Goal: Information Seeking & Learning: Stay updated

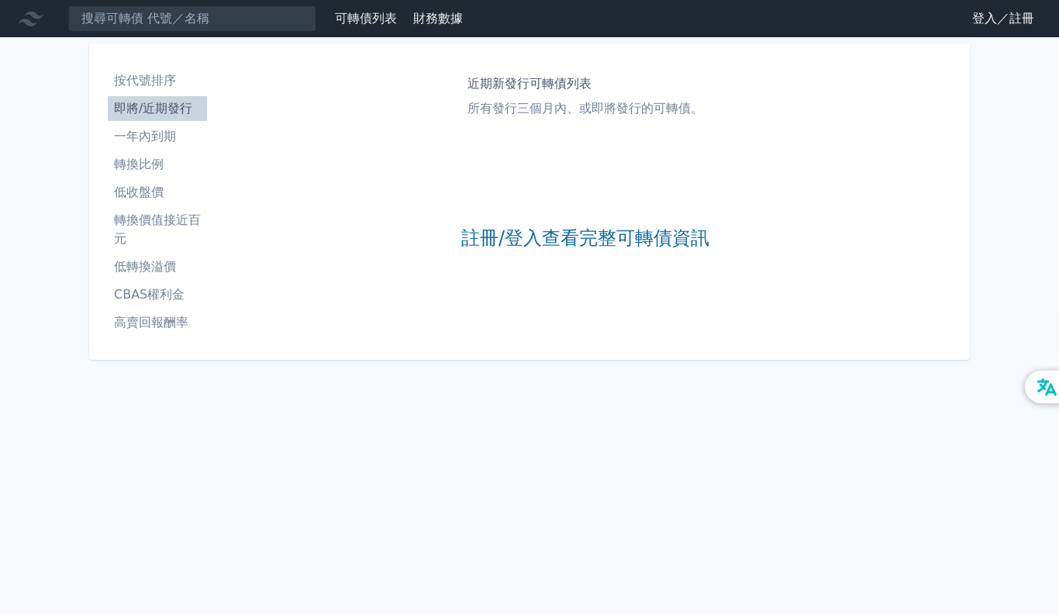
click at [149, 112] on li "即將/近期發行" at bounding box center [157, 108] width 99 height 19
click at [526, 229] on link "註冊/登入查看完整可轉債資訊" at bounding box center [585, 238] width 248 height 25
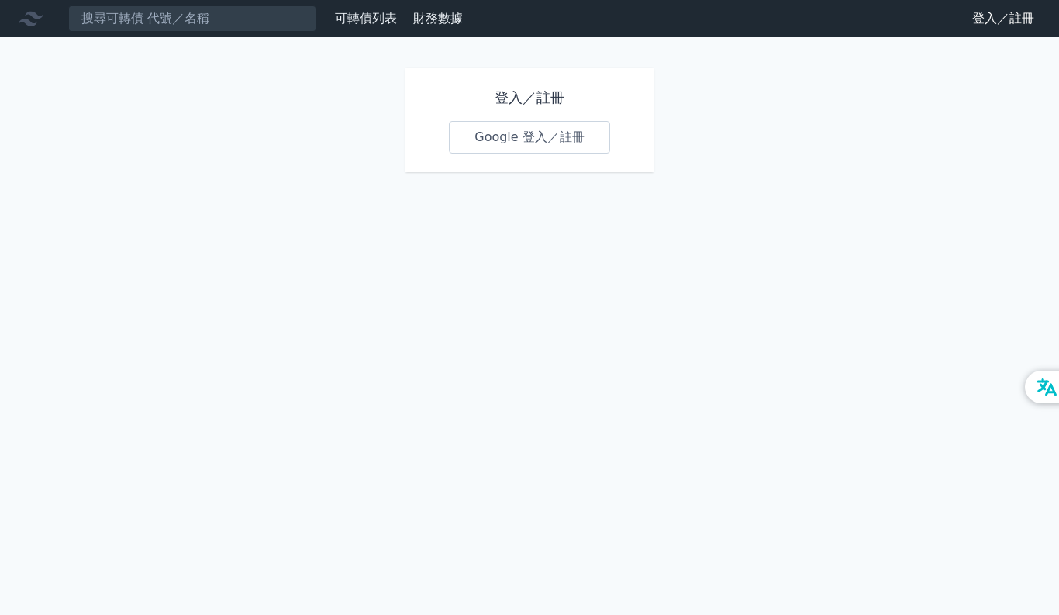
click at [546, 152] on link "Google 登入／註冊" at bounding box center [529, 137] width 161 height 33
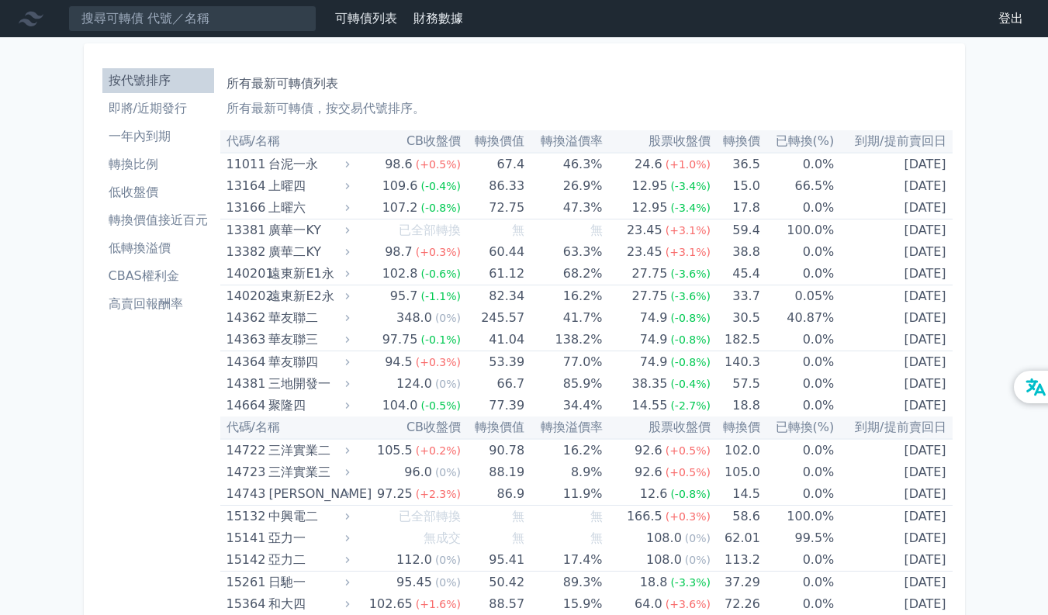
click at [159, 102] on li "即將/近期發行" at bounding box center [158, 108] width 112 height 19
click at [130, 111] on li "即將/近期發行" at bounding box center [158, 108] width 112 height 19
click at [150, 108] on li "即將/近期發行" at bounding box center [158, 108] width 112 height 19
click at [150, 109] on li "即將/近期發行" at bounding box center [158, 108] width 112 height 19
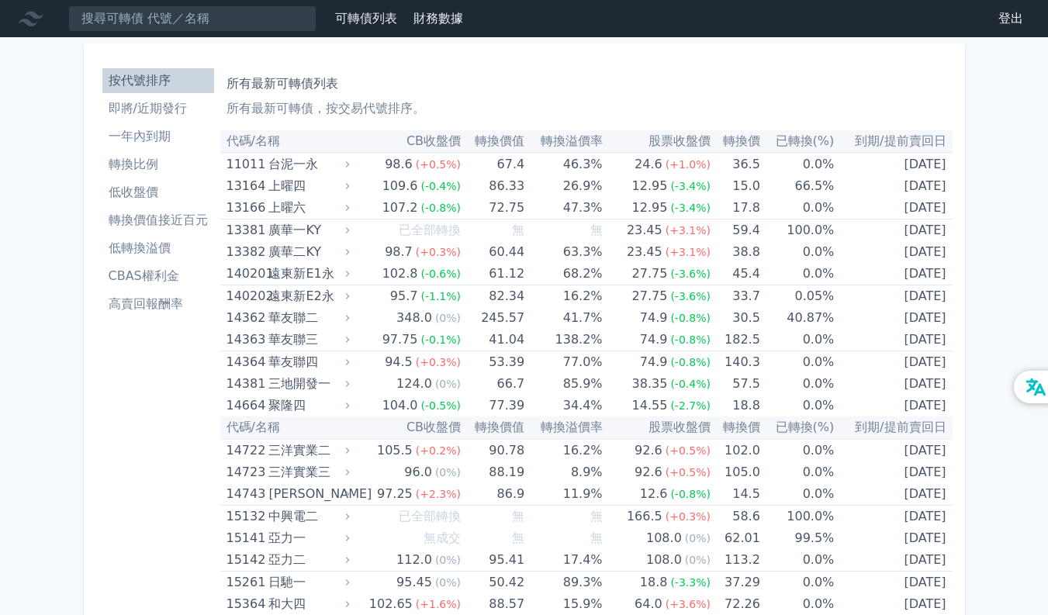
click at [150, 109] on li "即將/近期發行" at bounding box center [158, 108] width 112 height 19
click at [149, 150] on ul "按代號排序 即將/近期發行 一年內到期 轉換比例 低收盤價 轉換價值接近百元 低轉換溢價 CBAS權利金 高賣回報酬率" at bounding box center [158, 192] width 112 height 248
click at [152, 138] on li "一年內到期" at bounding box center [158, 136] width 112 height 19
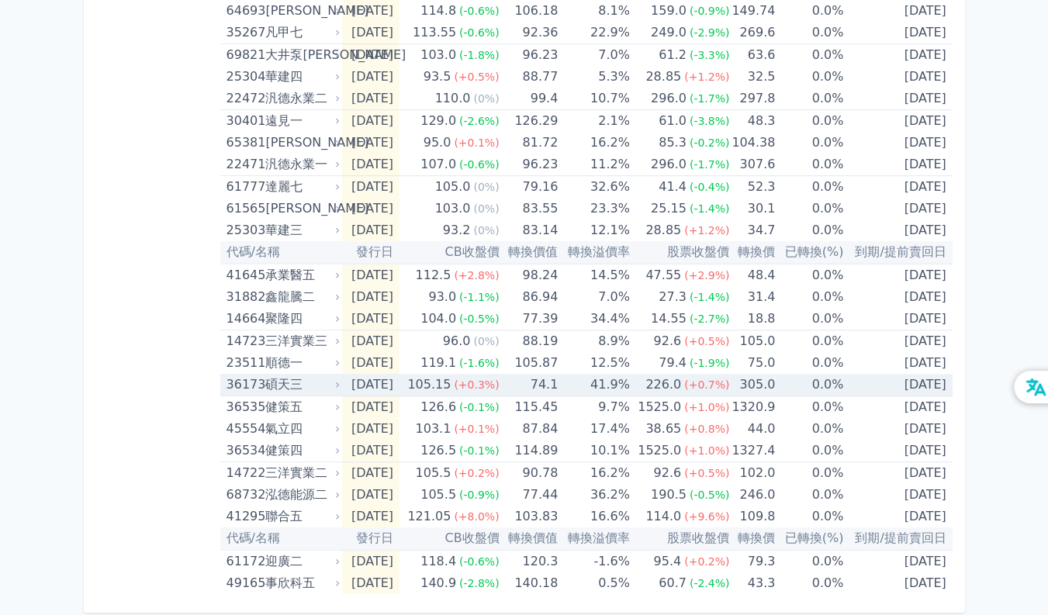
scroll to position [462, 0]
